Goal: Task Accomplishment & Management: Manage account settings

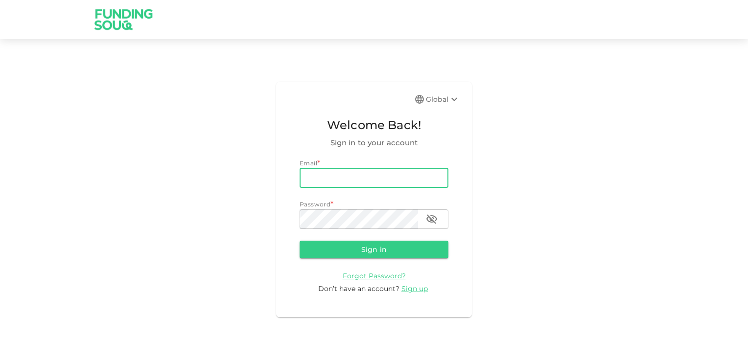
type input "[EMAIL_ADDRESS][DOMAIN_NAME]"
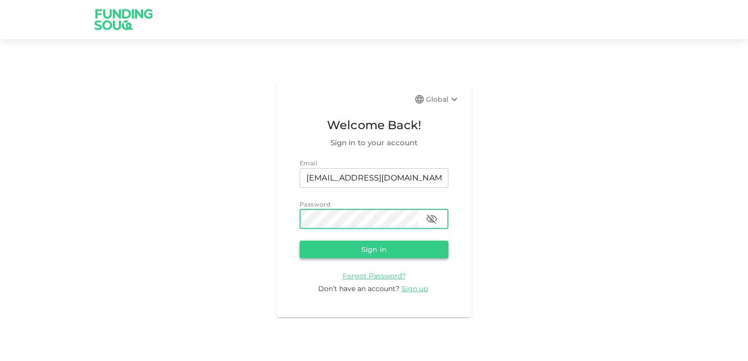
click at [376, 249] on button "Sign in" at bounding box center [374, 250] width 149 height 18
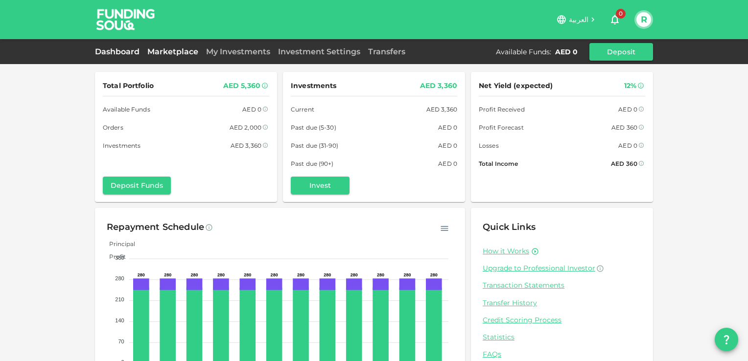
click at [173, 50] on link "Marketplace" at bounding box center [172, 51] width 59 height 9
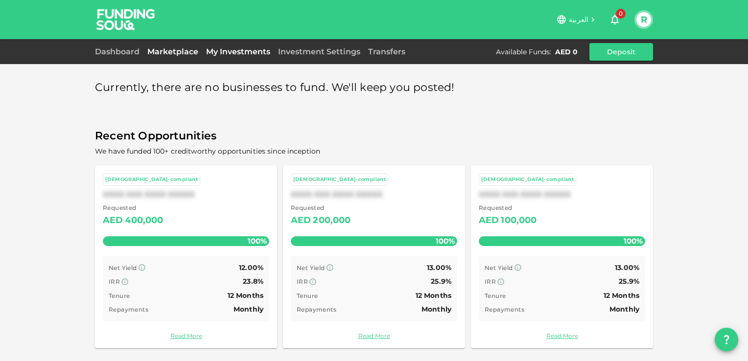
click at [218, 49] on link "My Investments" at bounding box center [238, 51] width 72 height 9
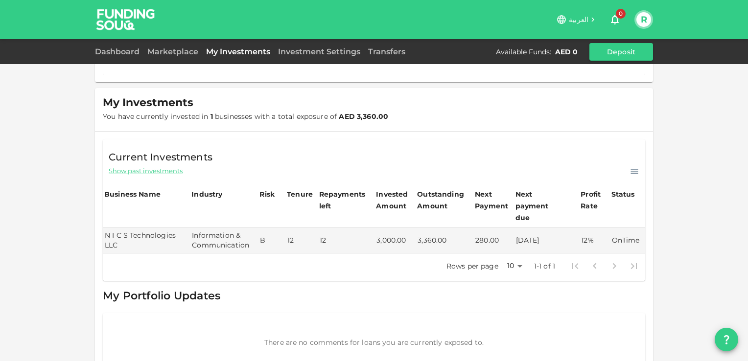
scroll to position [98, 0]
